Goal: Task Accomplishment & Management: Complete application form

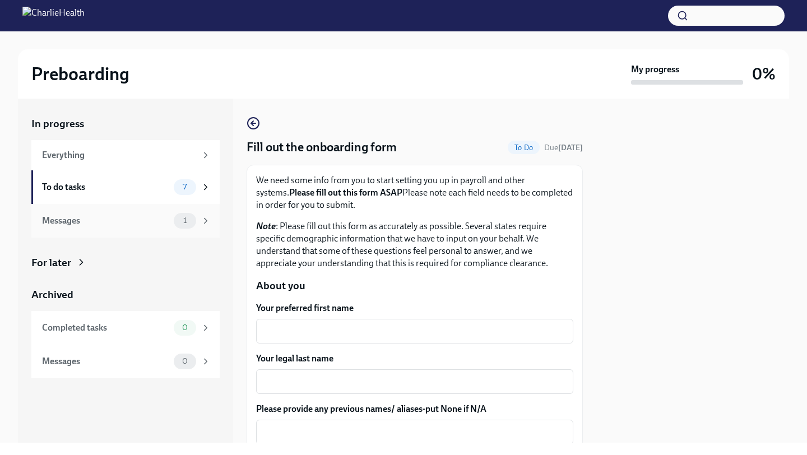
click at [175, 224] on div "1" at bounding box center [185, 221] width 22 height 16
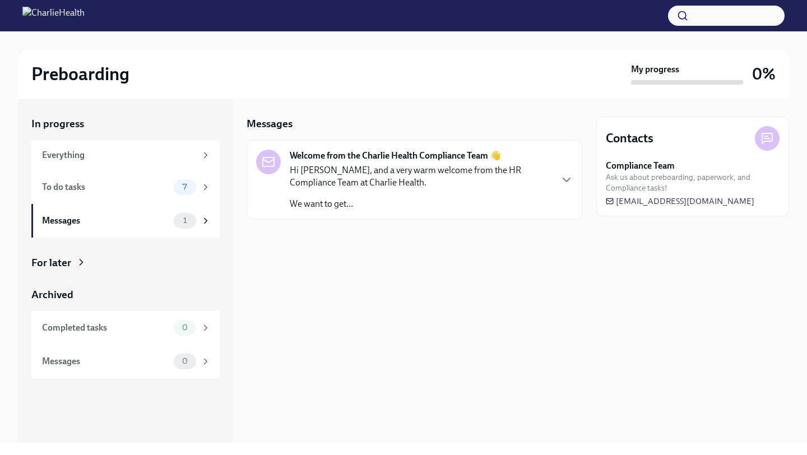
click at [397, 173] on p "Hi [PERSON_NAME], and a very warm welcome from the HR Compliance Team at Charli…" at bounding box center [420, 176] width 261 height 25
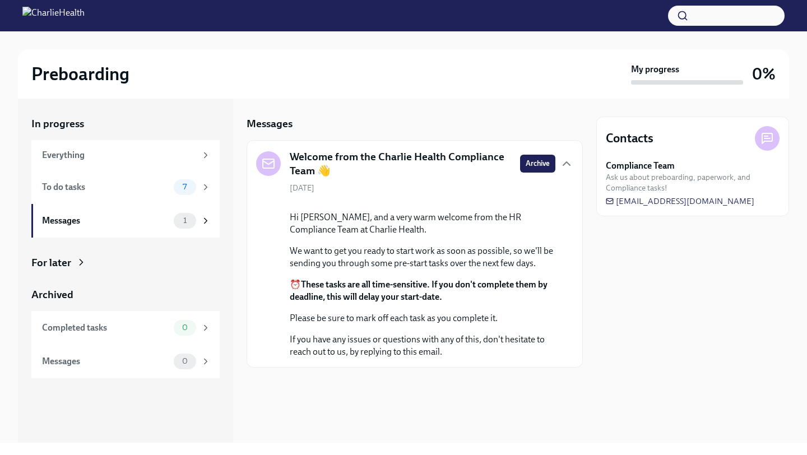
scroll to position [47, 0]
click at [562, 157] on icon "button" at bounding box center [566, 163] width 13 height 13
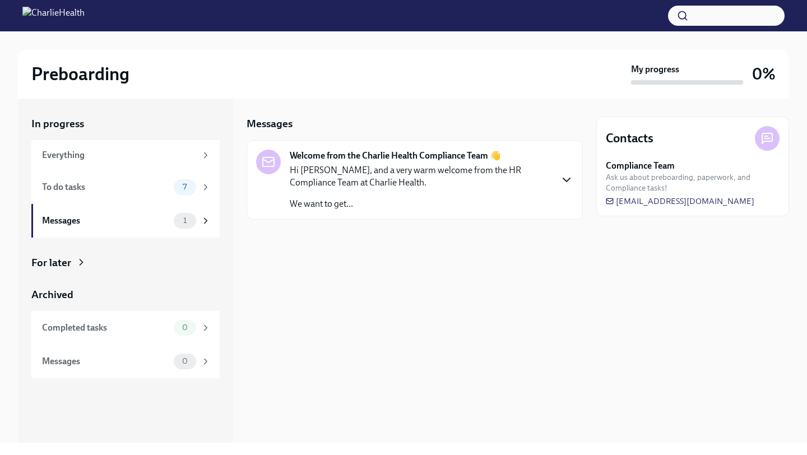
click at [563, 180] on icon "button" at bounding box center [566, 179] width 13 height 13
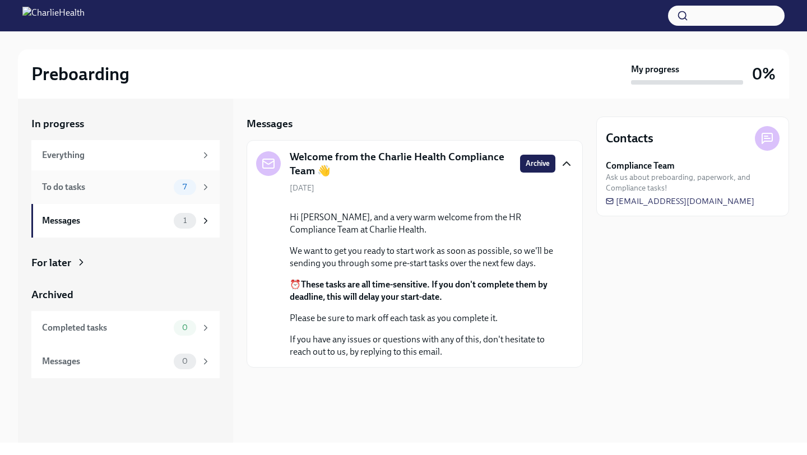
click at [130, 177] on div "To do tasks 7" at bounding box center [125, 187] width 188 height 34
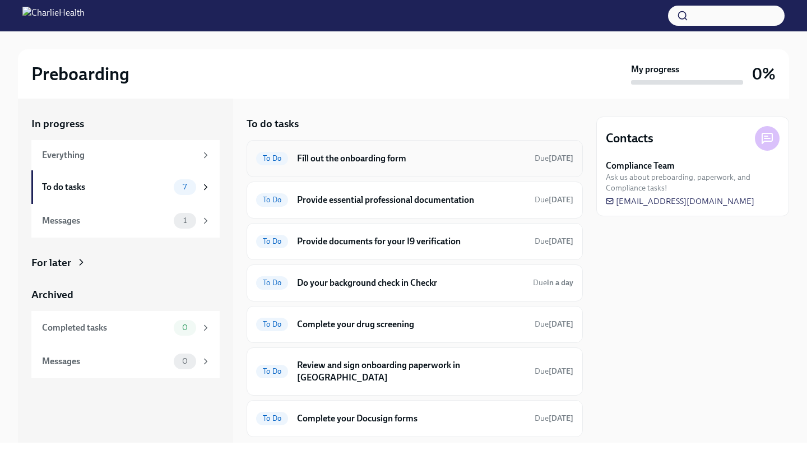
click at [392, 161] on h6 "Fill out the onboarding form" at bounding box center [411, 158] width 229 height 12
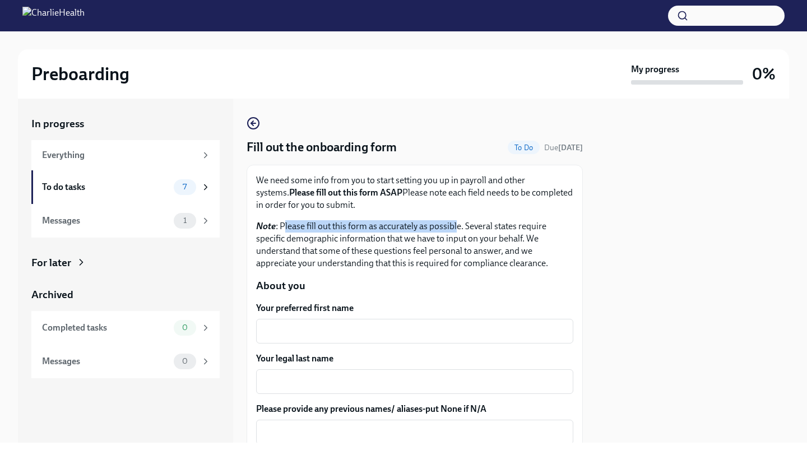
drag, startPoint x: 283, startPoint y: 225, endPoint x: 456, endPoint y: 233, distance: 173.4
click at [456, 233] on p "Note : Please fill out this form as accurately as possible. Several states requ…" at bounding box center [414, 244] width 317 height 49
click at [418, 226] on p "Note : Please fill out this form as accurately as possible. Several states requ…" at bounding box center [414, 244] width 317 height 49
click at [414, 226] on p "Note : Please fill out this form as accurately as possible. Several states requ…" at bounding box center [414, 244] width 317 height 49
drag, startPoint x: 280, startPoint y: 224, endPoint x: 414, endPoint y: 225, distance: 133.4
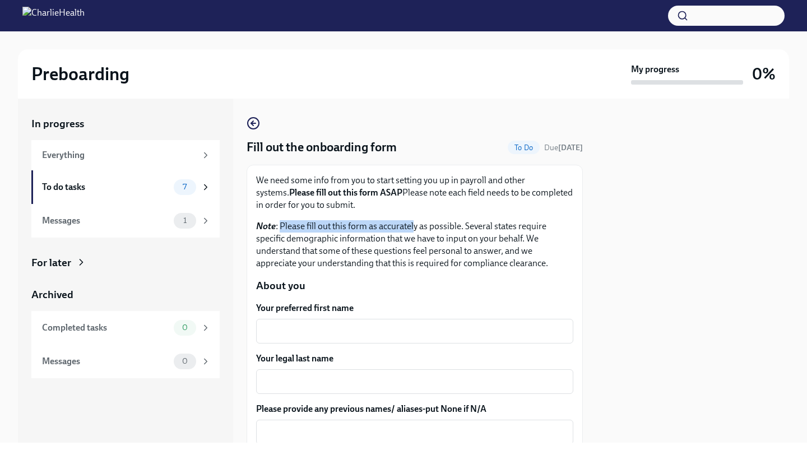
click at [413, 225] on p "Note : Please fill out this form as accurately as possible. Several states requ…" at bounding box center [414, 244] width 317 height 49
click at [432, 226] on p "Note : Please fill out this form as accurately as possible. Several states requ…" at bounding box center [414, 244] width 317 height 49
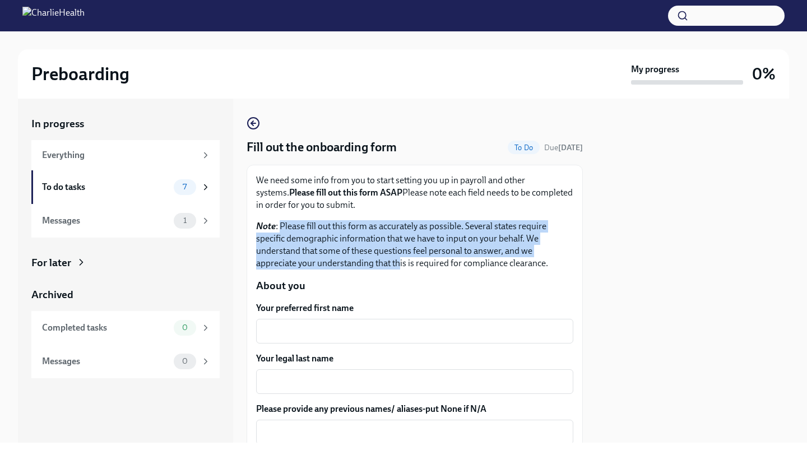
drag, startPoint x: 280, startPoint y: 226, endPoint x: 400, endPoint y: 268, distance: 127.1
click at [400, 268] on p "Note : Please fill out this form as accurately as possible. Several states requ…" at bounding box center [414, 244] width 317 height 49
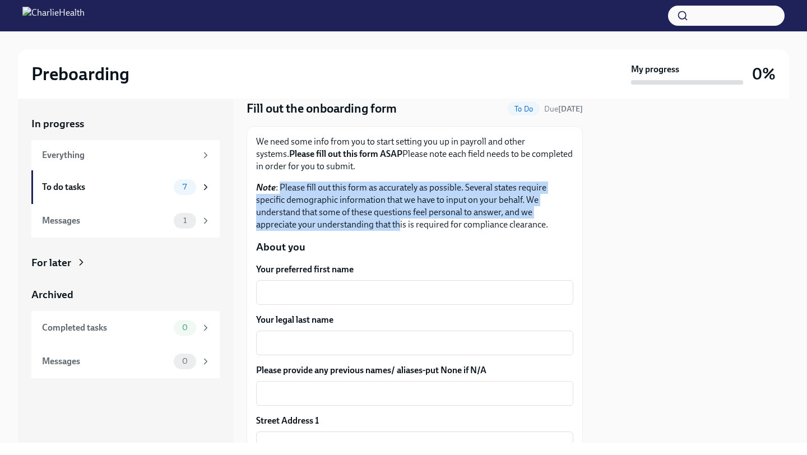
scroll to position [39, 0]
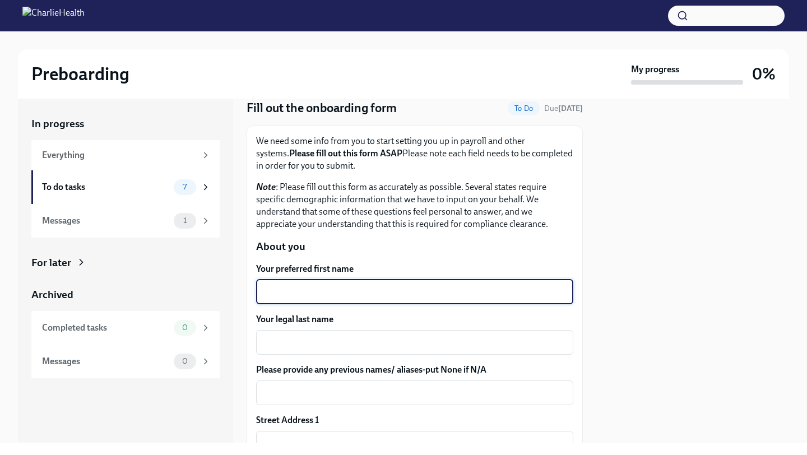
click at [418, 295] on textarea "Your preferred first name" at bounding box center [415, 291] width 304 height 13
type textarea "Nanyamka"
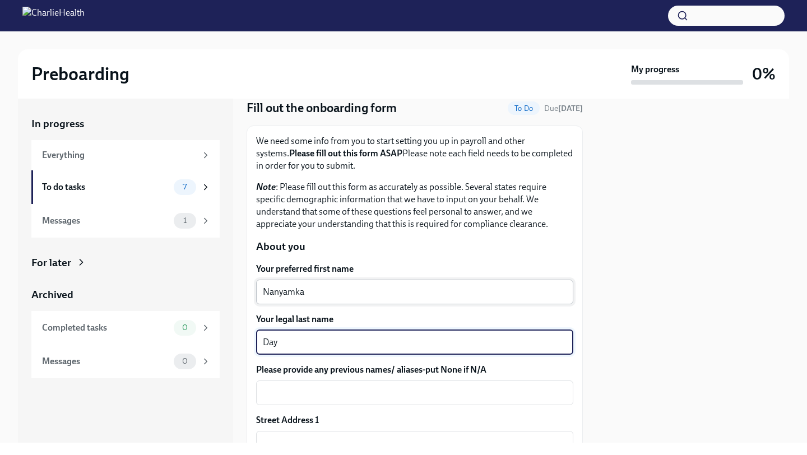
type textarea "Day"
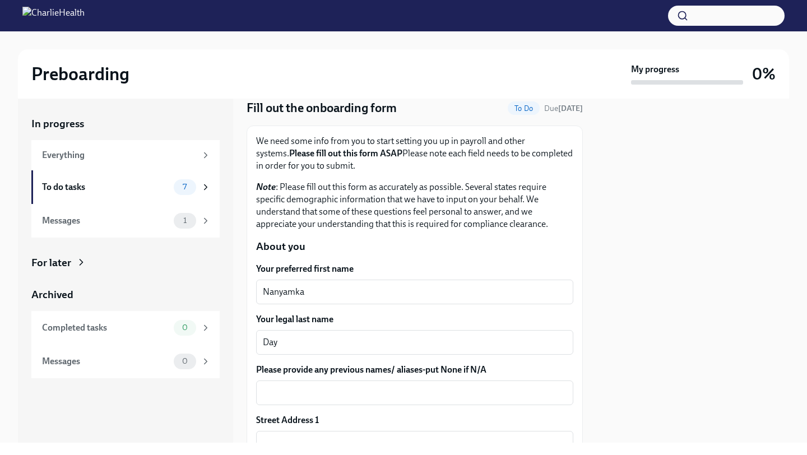
click at [433, 279] on div "Your preferred first name [PERSON_NAME] ​" at bounding box center [414, 283] width 317 height 41
click at [433, 293] on textarea "Nanyamka" at bounding box center [415, 291] width 304 height 13
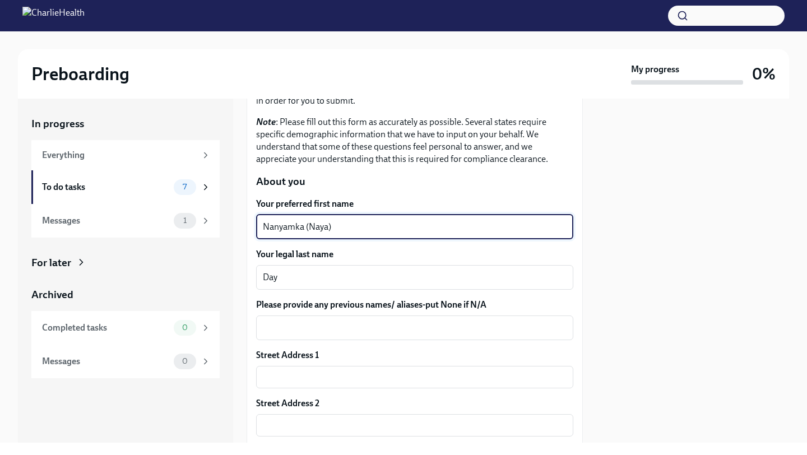
scroll to position [111, 0]
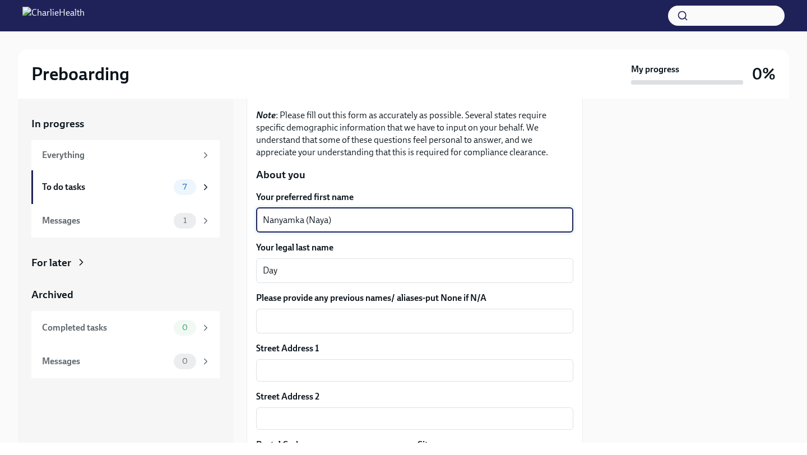
type textarea "Nanyamka (Naya)"
click at [385, 357] on div "Street Address 1 ​" at bounding box center [414, 362] width 317 height 39
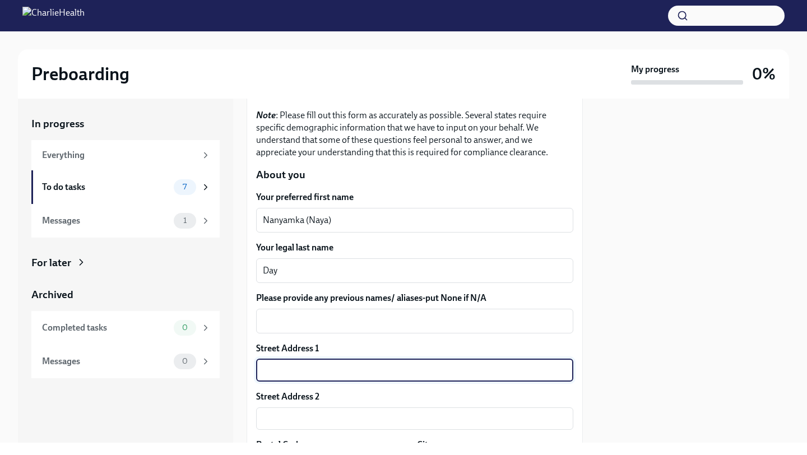
click at [385, 359] on input "text" at bounding box center [414, 370] width 317 height 22
type input "[STREET_ADDRESS]"
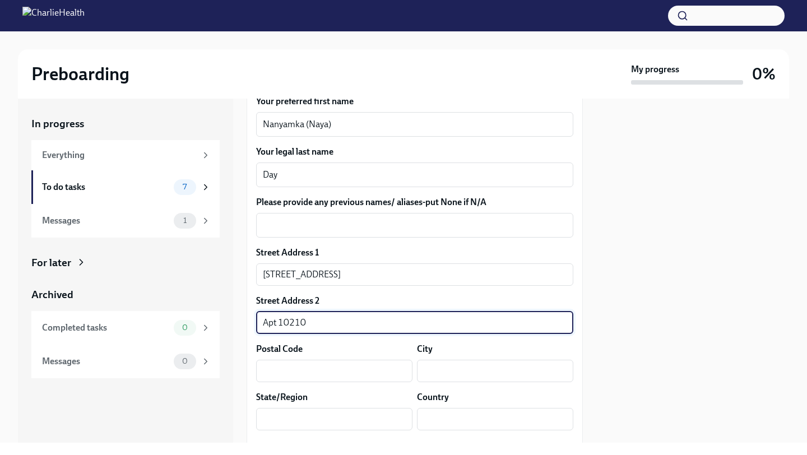
scroll to position [276, 0]
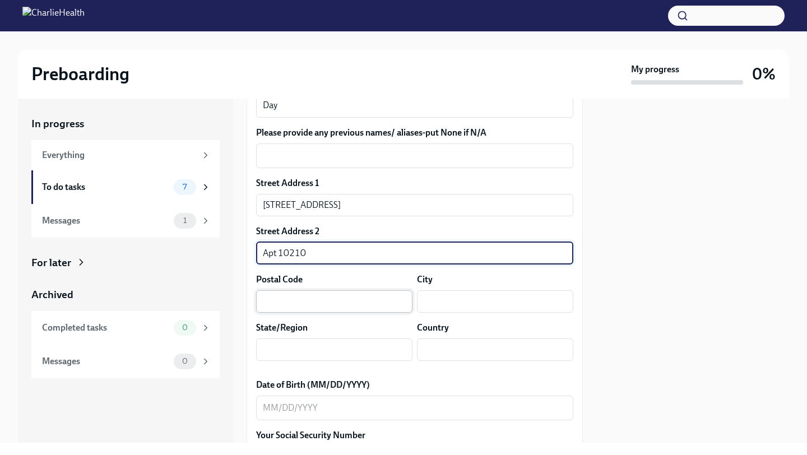
type input "Apt 10210"
click at [293, 295] on input "text" at bounding box center [334, 301] width 156 height 22
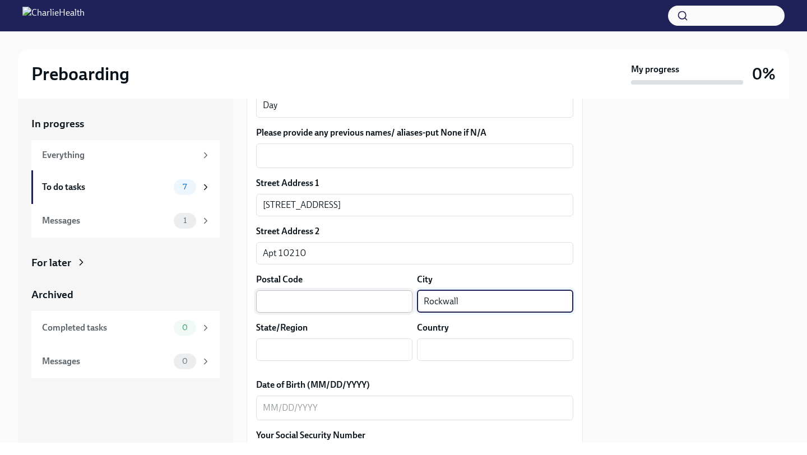
type input "Rockwall"
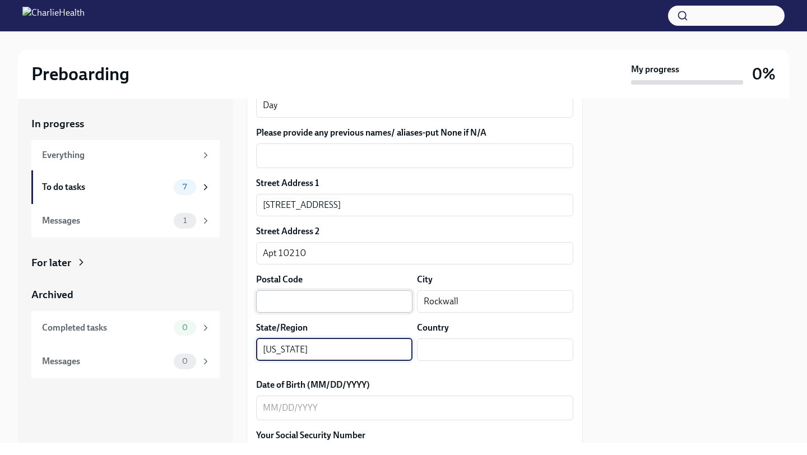
type input "[US_STATE]"
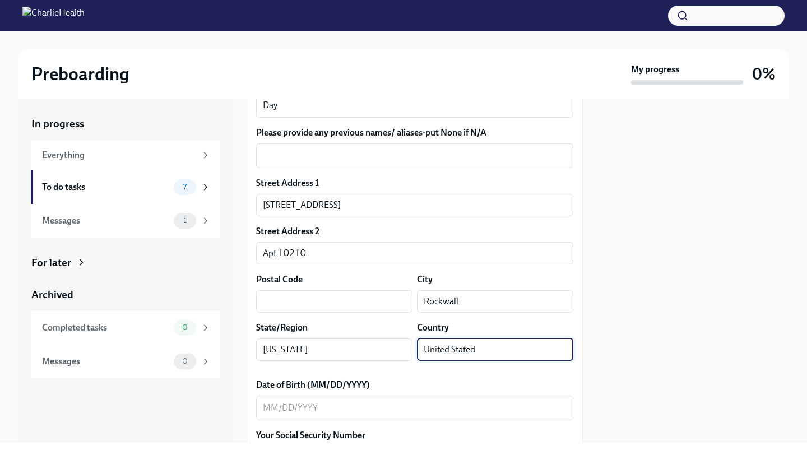
click at [492, 350] on input "United Stated" at bounding box center [495, 350] width 156 height 22
type input "[GEOGRAPHIC_DATA]"
click at [323, 298] on input "text" at bounding box center [334, 301] width 156 height 22
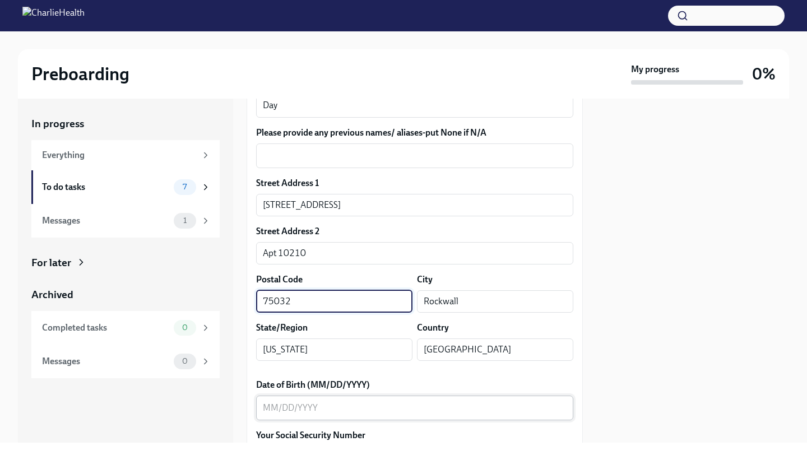
type input "75032"
click at [269, 411] on textarea "Date of Birth (MM/DD/YYYY)" at bounding box center [415, 407] width 304 height 13
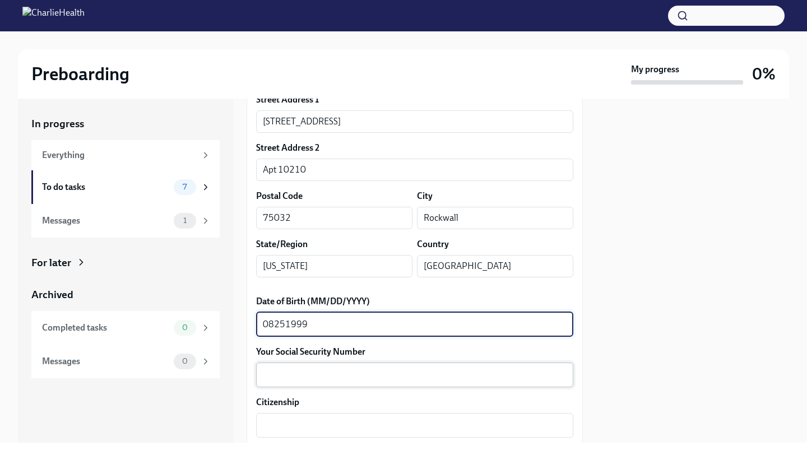
scroll to position [362, 0]
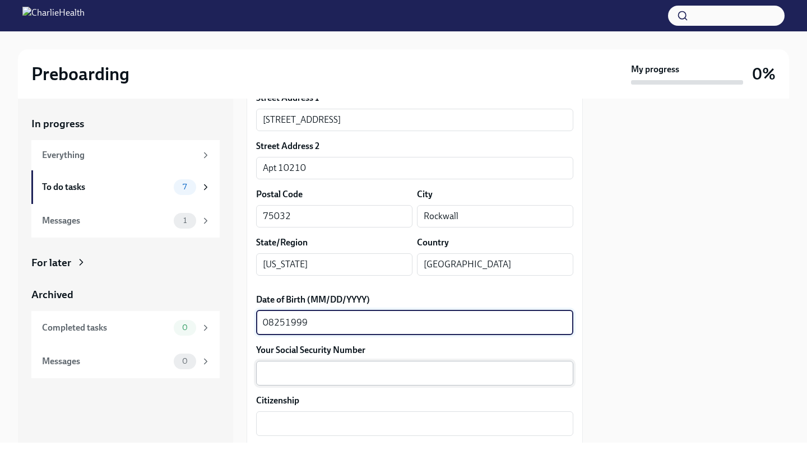
type textarea "08251999"
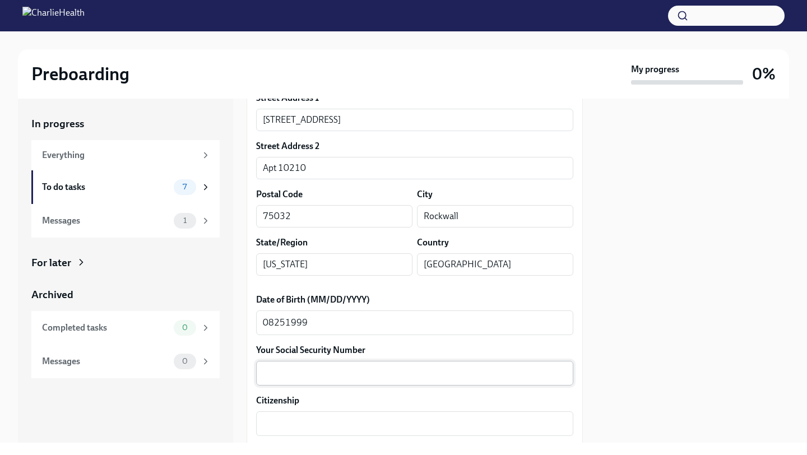
click at [346, 385] on div "x ​" at bounding box center [414, 373] width 317 height 25
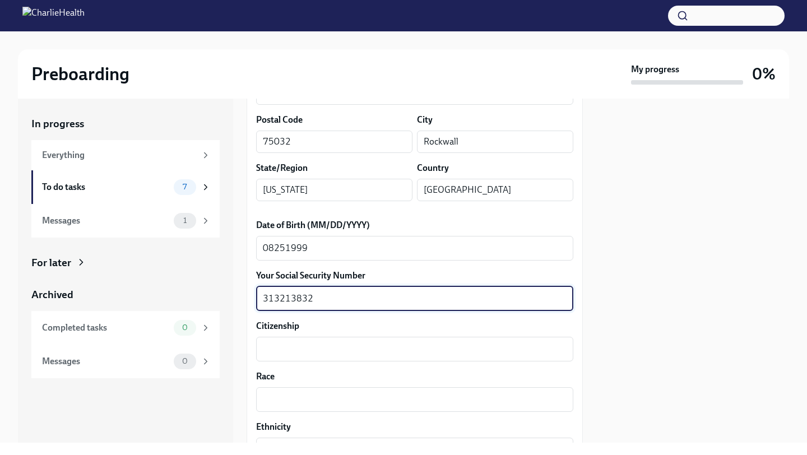
scroll to position [496, 0]
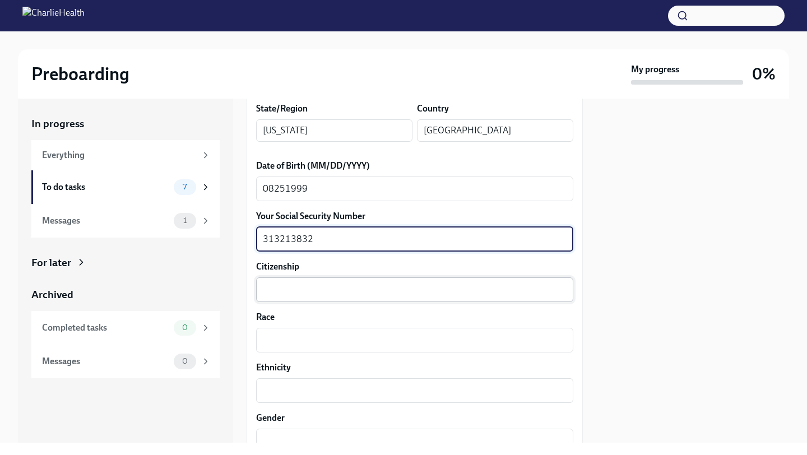
type textarea "313213832"
click at [339, 291] on textarea "Citizenship" at bounding box center [415, 289] width 304 height 13
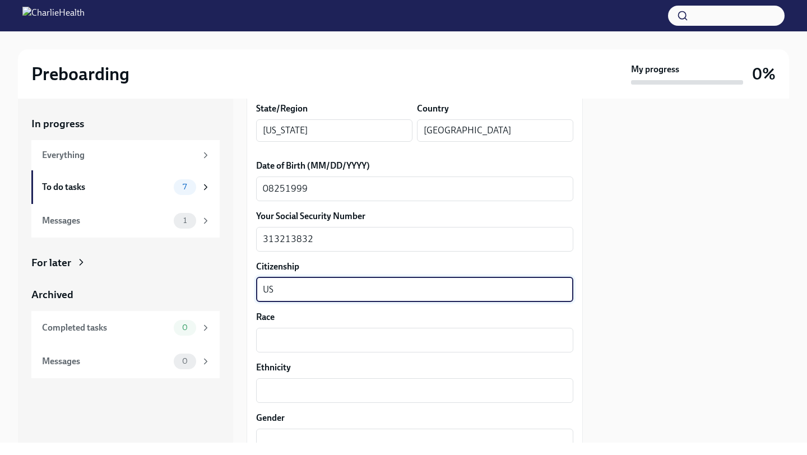
type textarea "US"
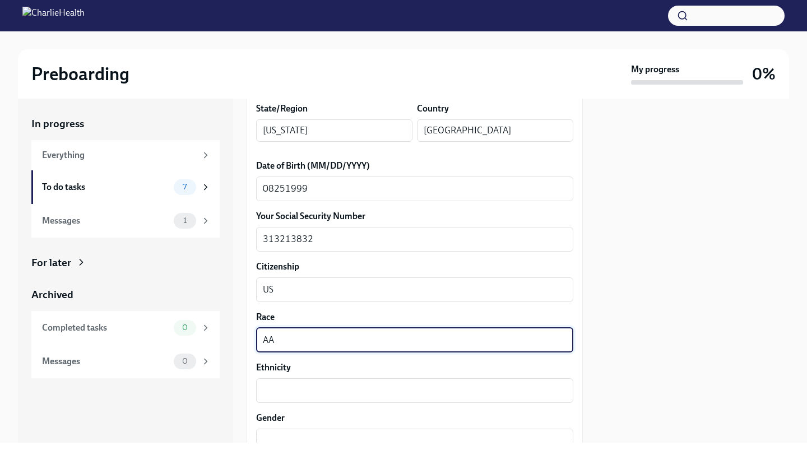
type textarea "A"
type textarea "[DEMOGRAPHIC_DATA]"
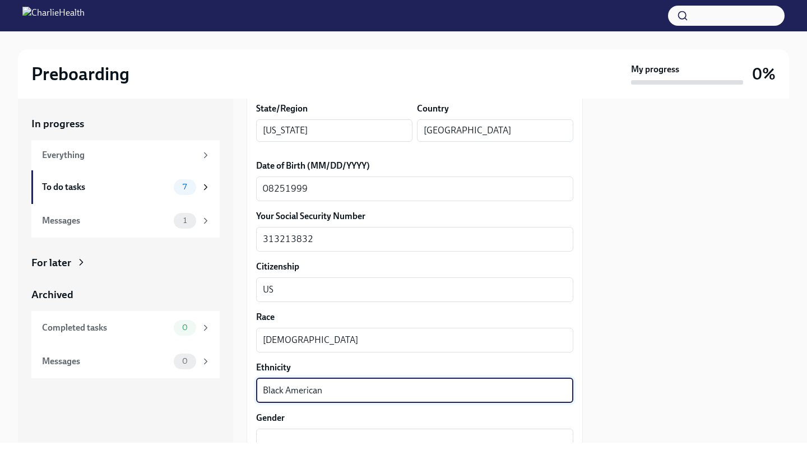
type textarea "Black American"
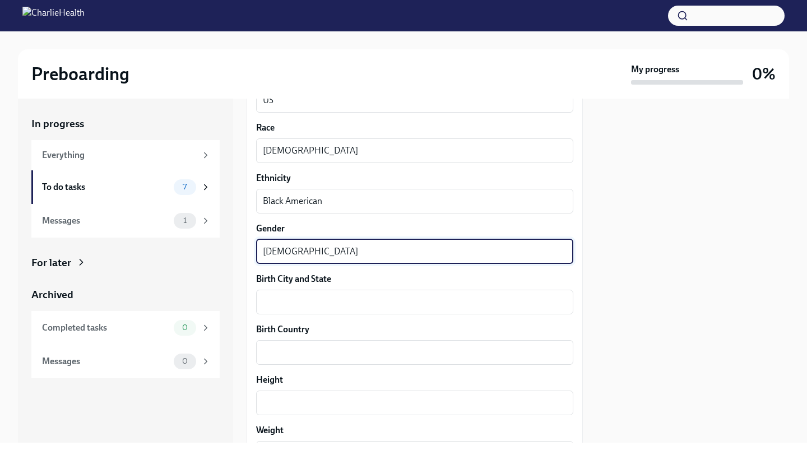
scroll to position [686, 0]
type textarea "[DEMOGRAPHIC_DATA]"
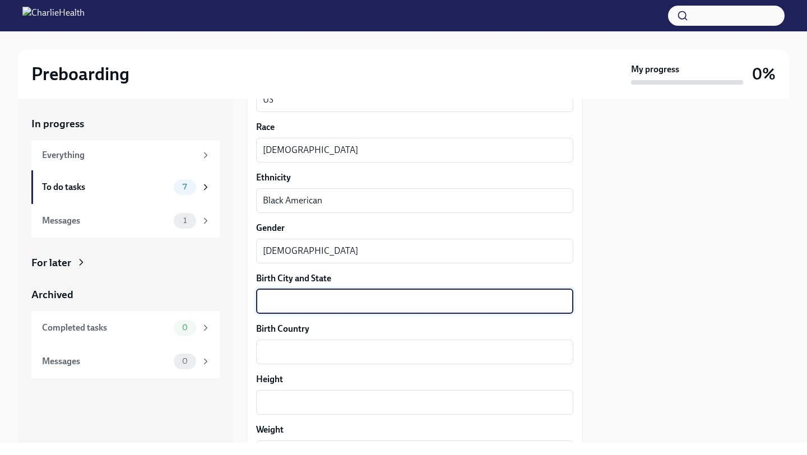
click at [348, 299] on textarea "Birth City and State" at bounding box center [415, 301] width 304 height 13
type textarea "[GEOGRAPHIC_DATA], [GEOGRAPHIC_DATA]"
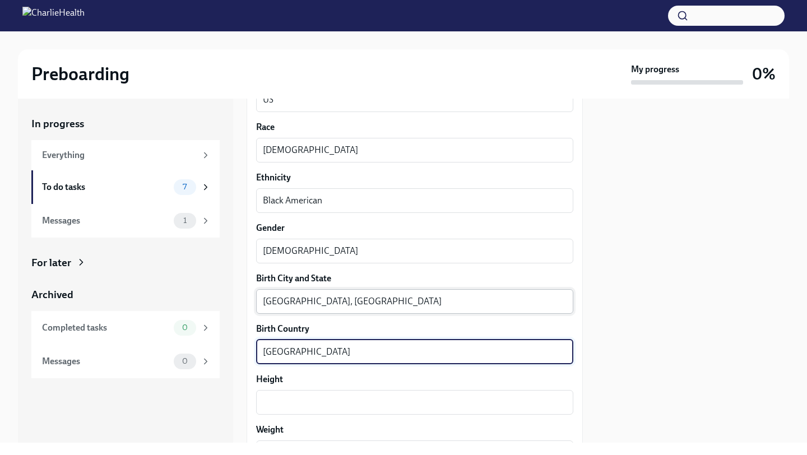
type textarea "[GEOGRAPHIC_DATA]"
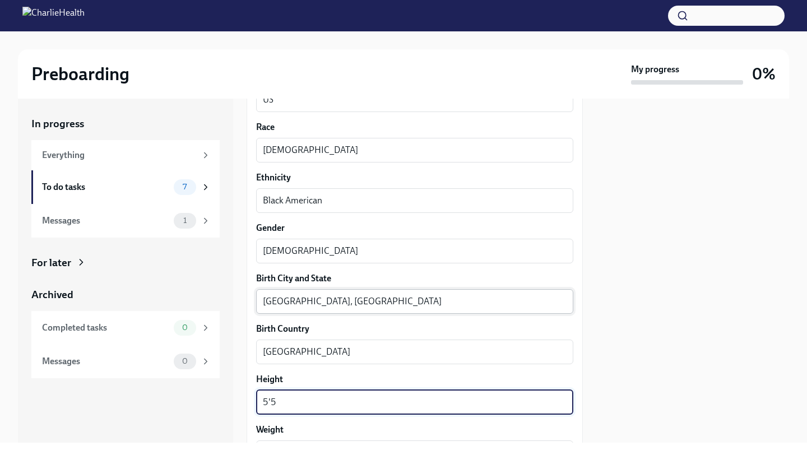
type textarea "5'5"
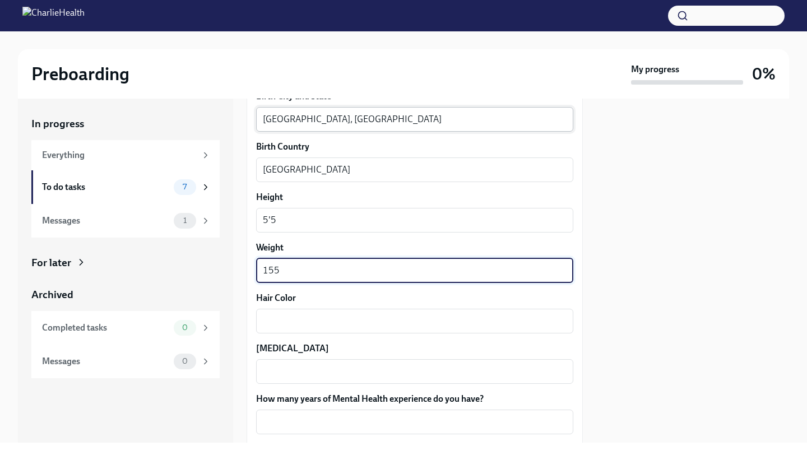
type textarea "155"
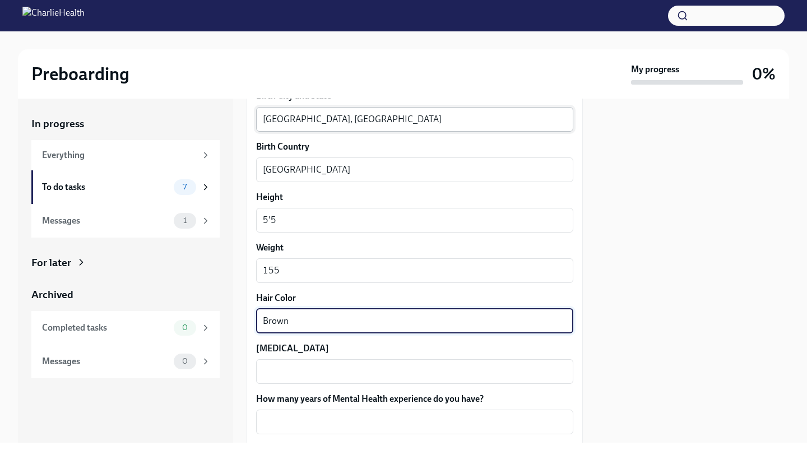
type textarea "Brown"
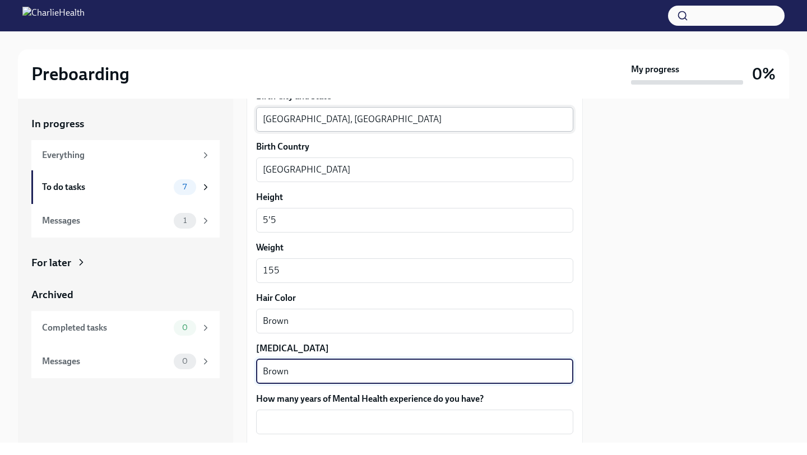
type textarea "Brown"
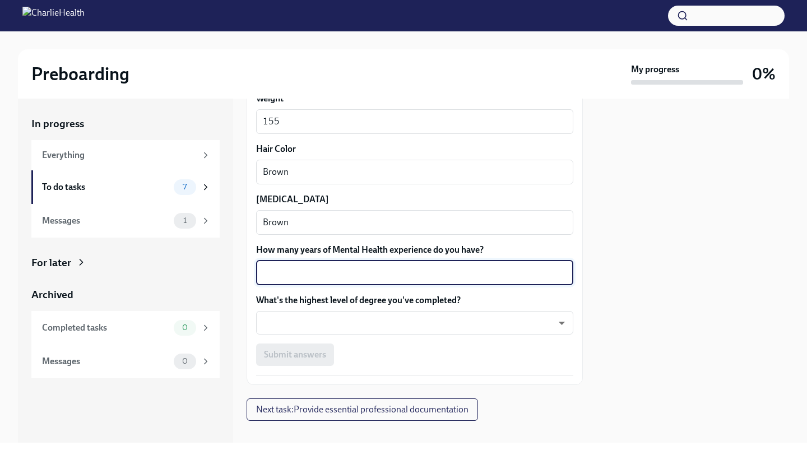
scroll to position [1019, 0]
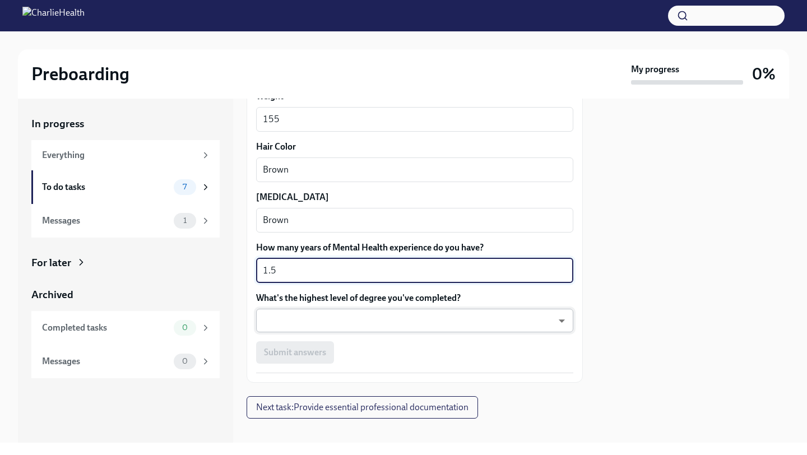
type textarea "1.5"
click at [394, 317] on body "Preboarding My progress 0% In progress Everything To do tasks 7 Messages 1 For …" at bounding box center [403, 227] width 807 height 455
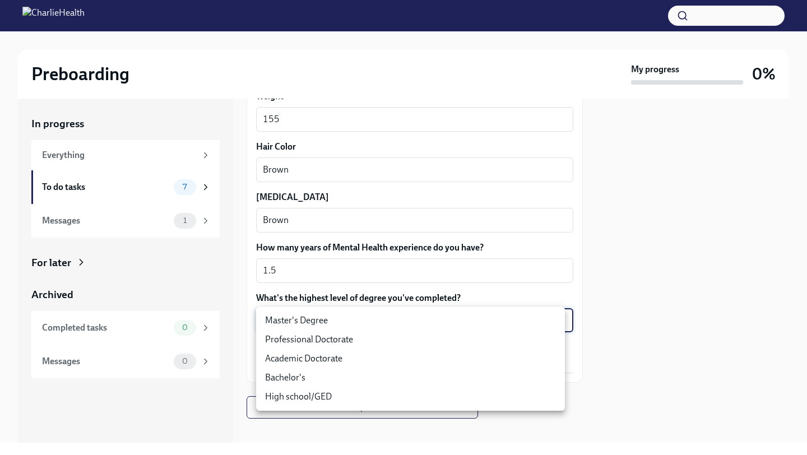
click at [394, 315] on li "Master's Degree" at bounding box center [410, 320] width 309 height 19
type input "2vBr-ghkD"
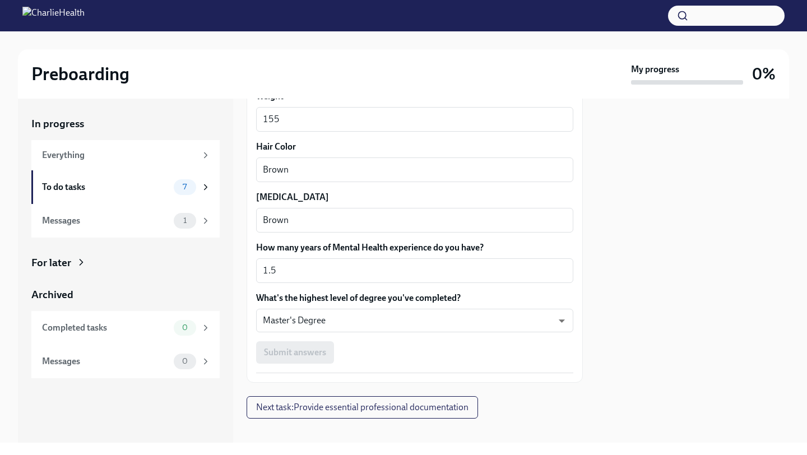
drag, startPoint x: 448, startPoint y: 378, endPoint x: 401, endPoint y: 350, distance: 54.8
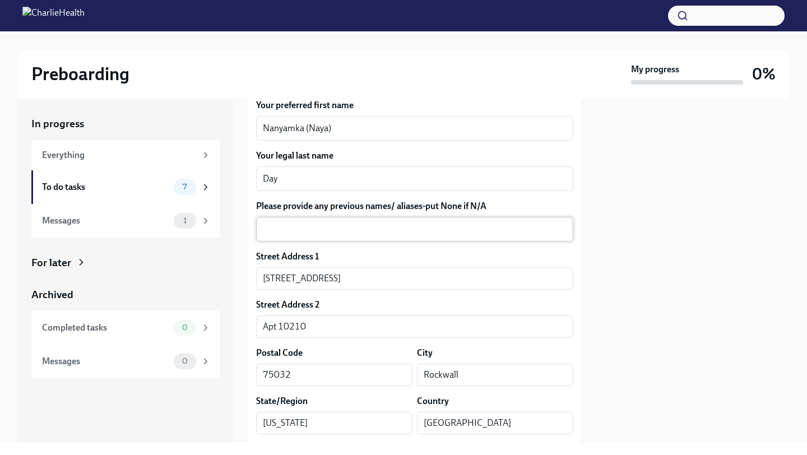
scroll to position [202, 0]
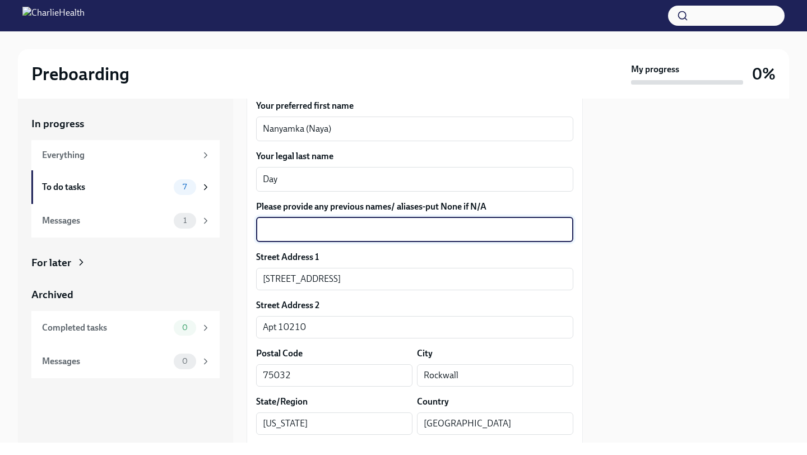
click at [309, 232] on textarea "Please provide any previous names/ aliases-put None if N/A" at bounding box center [415, 229] width 304 height 13
type textarea "n"
type textarea "None"
click at [628, 220] on div at bounding box center [693, 271] width 193 height 344
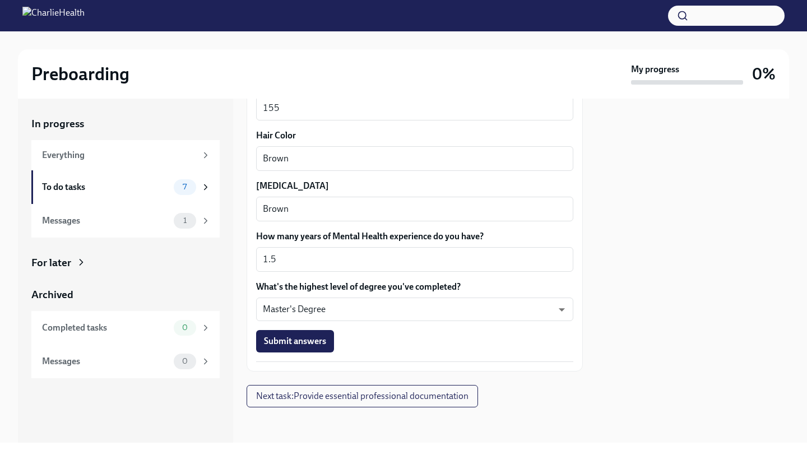
scroll to position [1031, 0]
click at [304, 339] on span "Submit answers" at bounding box center [295, 340] width 62 height 11
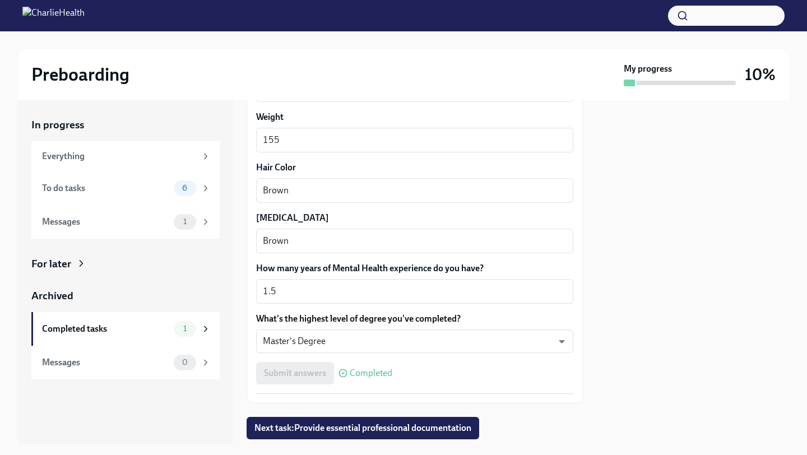
scroll to position [1029, 0]
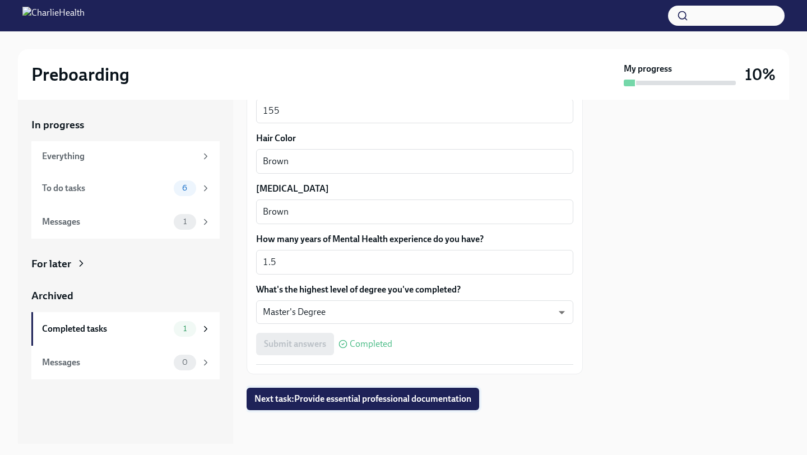
click at [414, 394] on span "Next task : Provide essential professional documentation" at bounding box center [363, 399] width 217 height 11
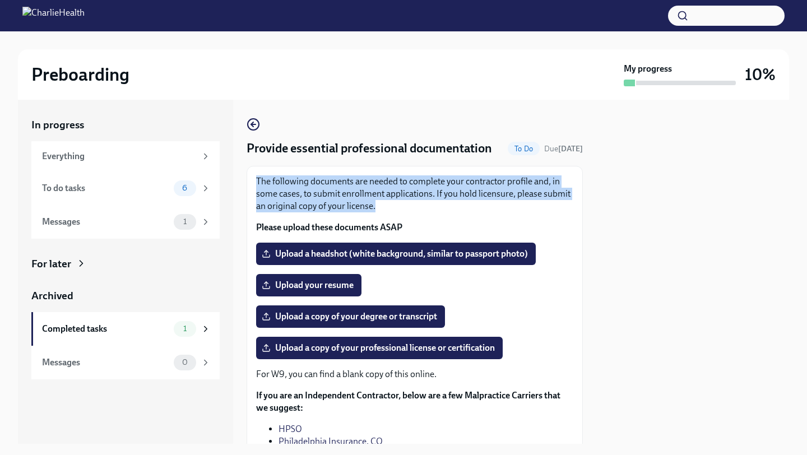
drag, startPoint x: 257, startPoint y: 197, endPoint x: 403, endPoint y: 220, distance: 148.1
click at [403, 212] on p "The following documents are needed to complete your contractor profile and, in …" at bounding box center [414, 193] width 317 height 37
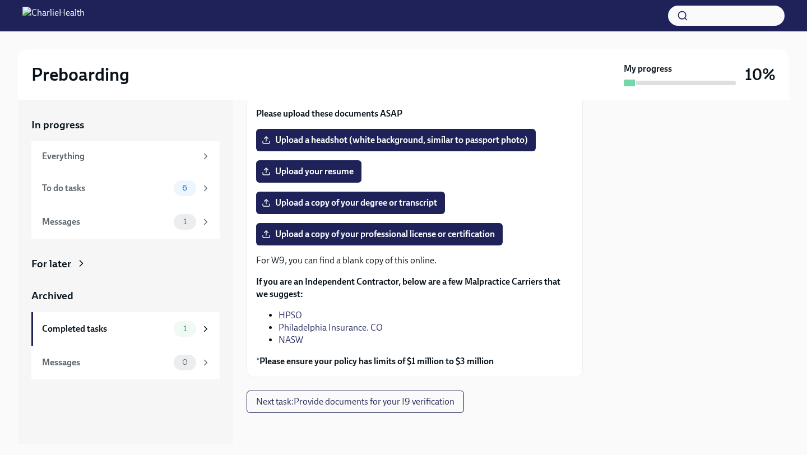
scroll to position [95, 0]
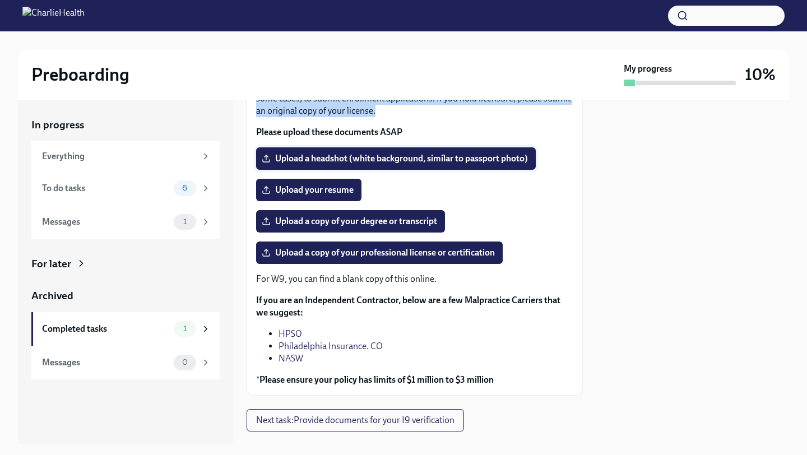
click at [426, 164] on span "Upload a headshot (white background, similar to passport photo)" at bounding box center [396, 158] width 264 height 11
click at [0, 0] on input "Upload a headshot (white background, similar to passport photo)" at bounding box center [0, 0] width 0 height 0
click at [184, 193] on div "6" at bounding box center [185, 189] width 22 height 16
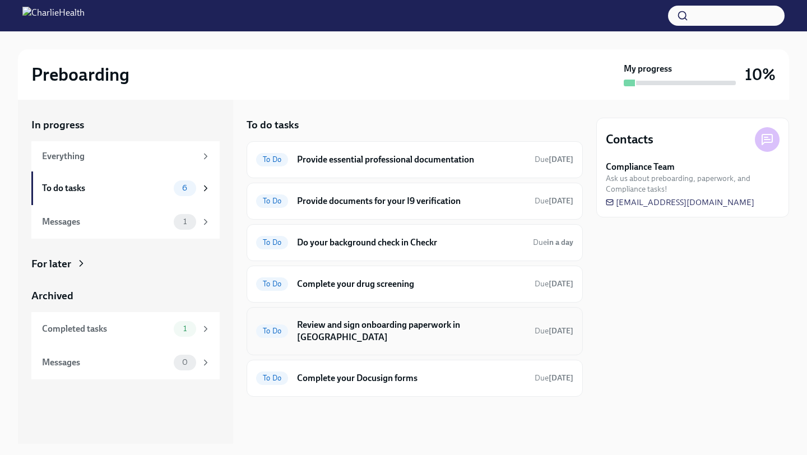
click at [374, 334] on div "To Do Review and sign onboarding paperwork in [GEOGRAPHIC_DATA] Due [DATE]" at bounding box center [415, 331] width 336 height 48
click at [375, 327] on h6 "Review and sign onboarding paperwork in [GEOGRAPHIC_DATA]" at bounding box center [411, 331] width 229 height 25
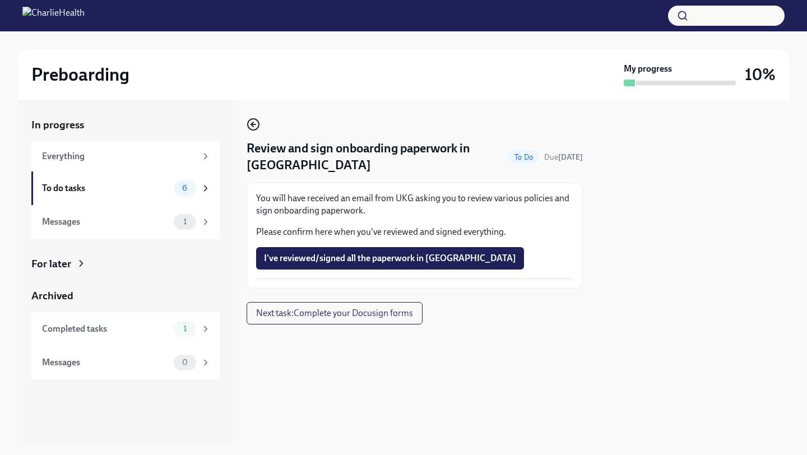
click at [257, 128] on circle "button" at bounding box center [253, 124] width 11 height 11
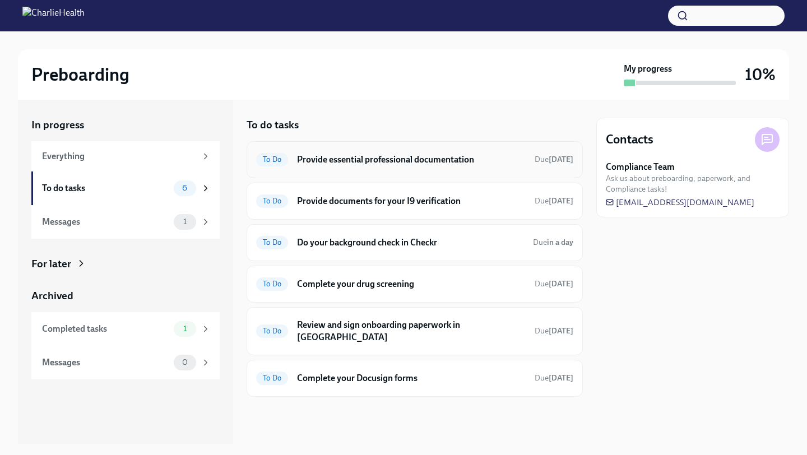
click at [329, 166] on div "To Do Provide essential professional documentation Due [DATE]" at bounding box center [414, 160] width 317 height 18
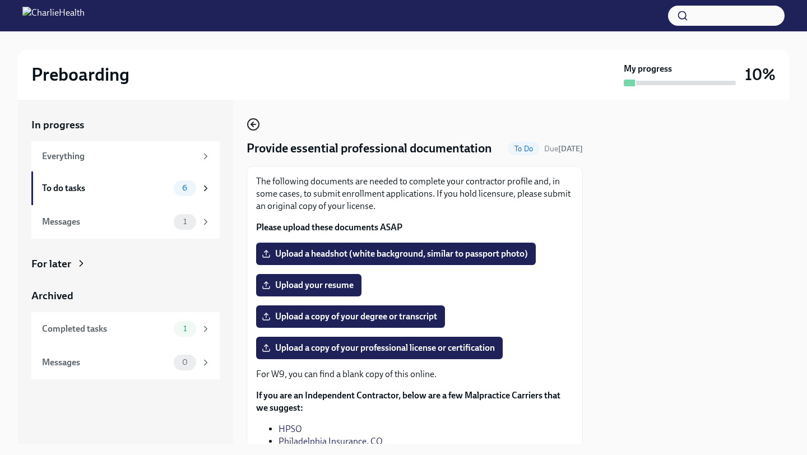
click at [250, 126] on icon "button" at bounding box center [253, 124] width 13 height 13
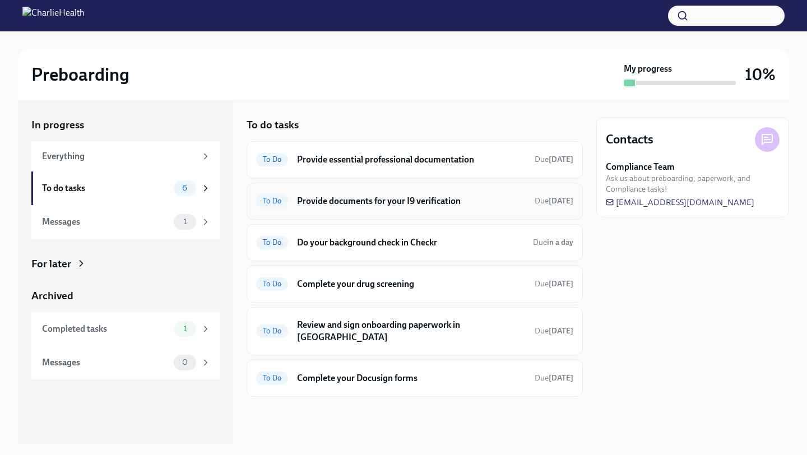
click at [359, 205] on h6 "Provide documents for your I9 verification" at bounding box center [411, 201] width 229 height 12
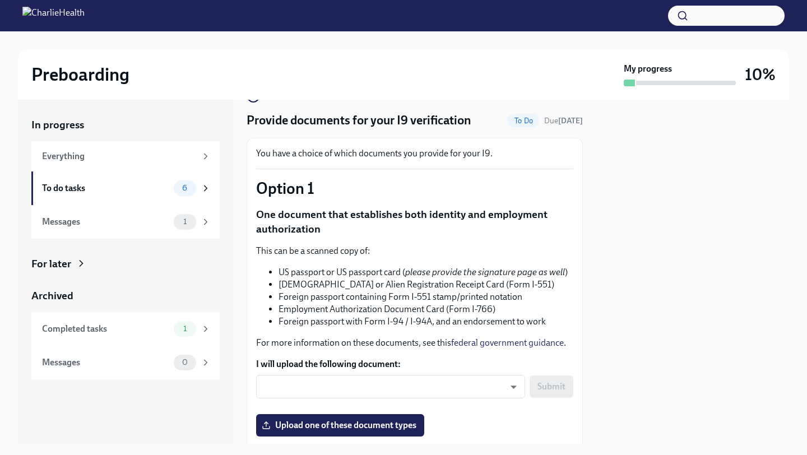
scroll to position [12, 0]
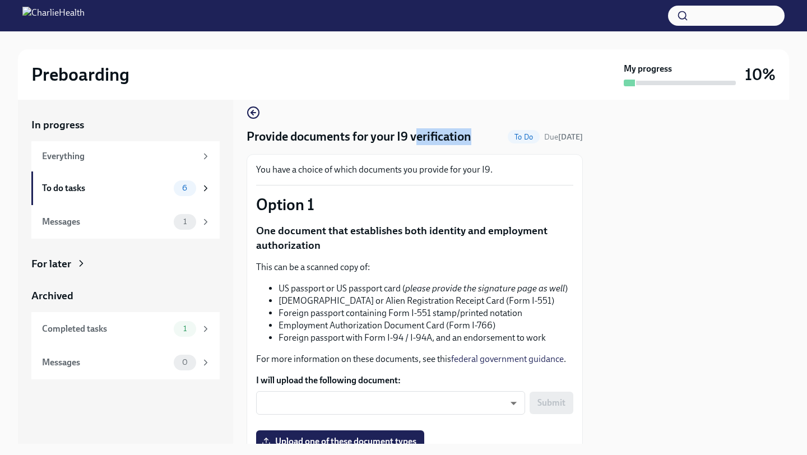
drag, startPoint x: 473, startPoint y: 140, endPoint x: 420, endPoint y: 141, distance: 52.7
click at [420, 141] on h4 "Provide documents for your I9 verification" at bounding box center [359, 136] width 225 height 17
drag, startPoint x: 249, startPoint y: 135, endPoint x: 257, endPoint y: 132, distance: 8.5
click at [257, 132] on h4 "Provide documents for your I9 verification" at bounding box center [359, 136] width 225 height 17
click at [643, 219] on div at bounding box center [693, 272] width 193 height 344
